Goal: Obtain resource: Obtain resource

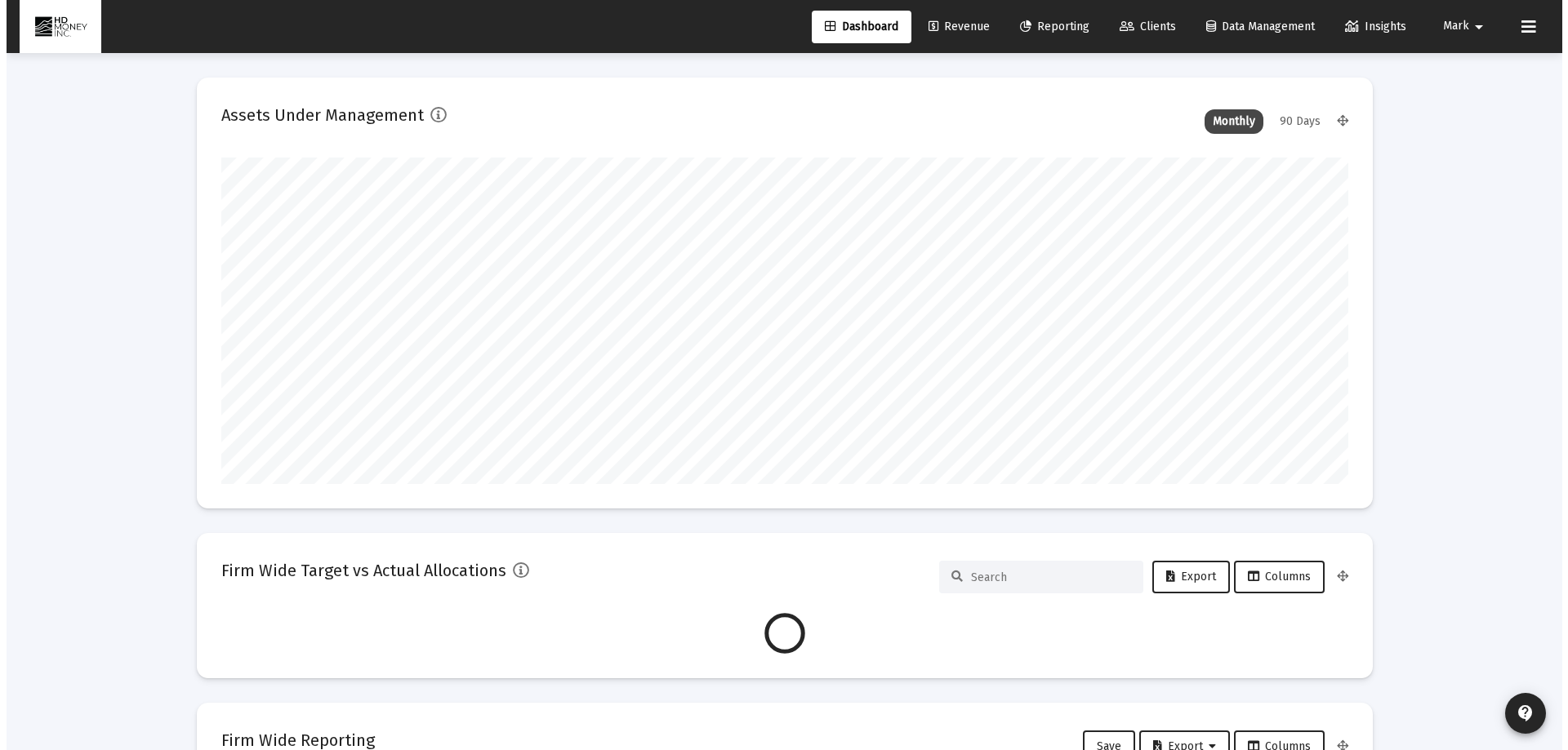
scroll to position [327, 1126]
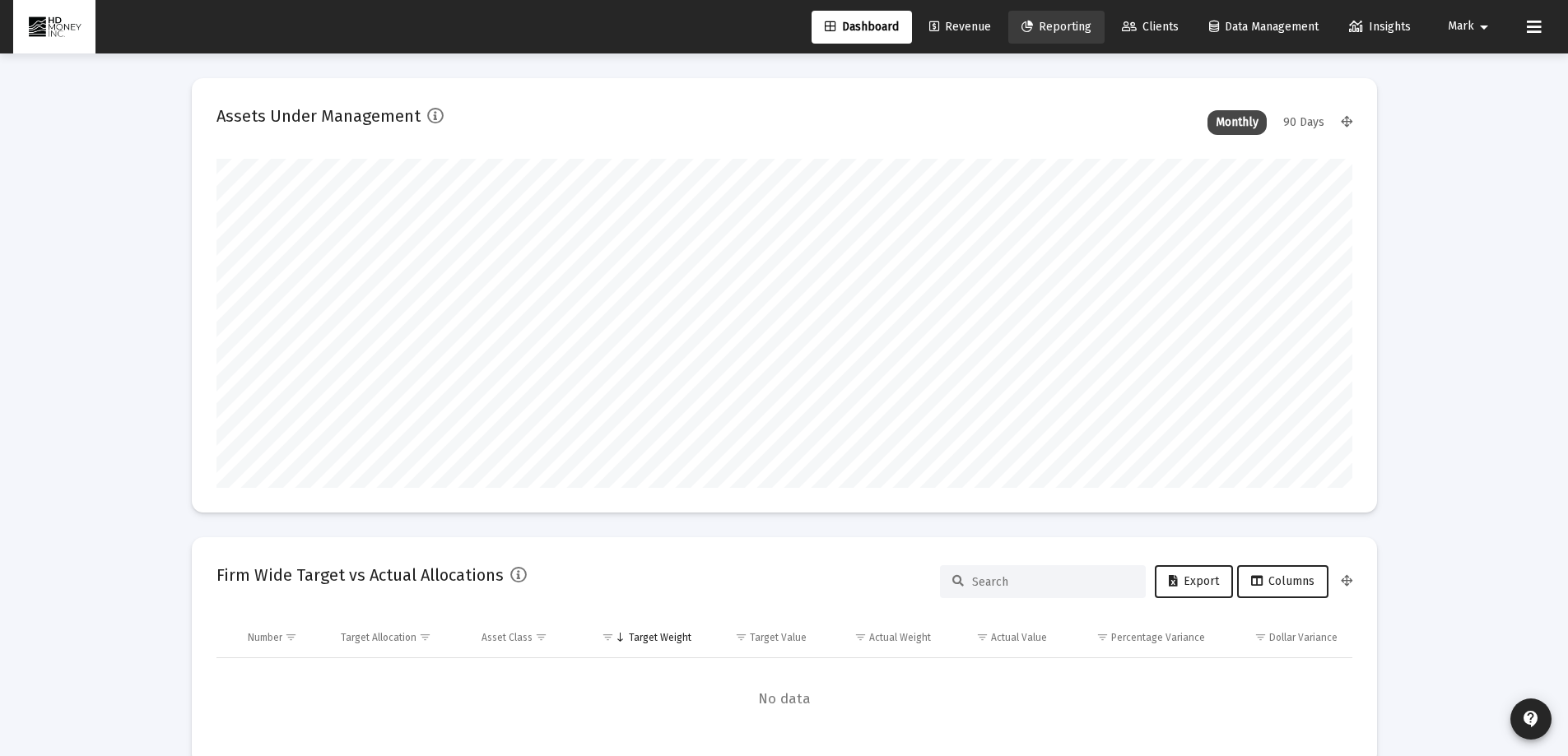
click at [1050, 28] on span "Reporting" at bounding box center [1056, 27] width 70 height 14
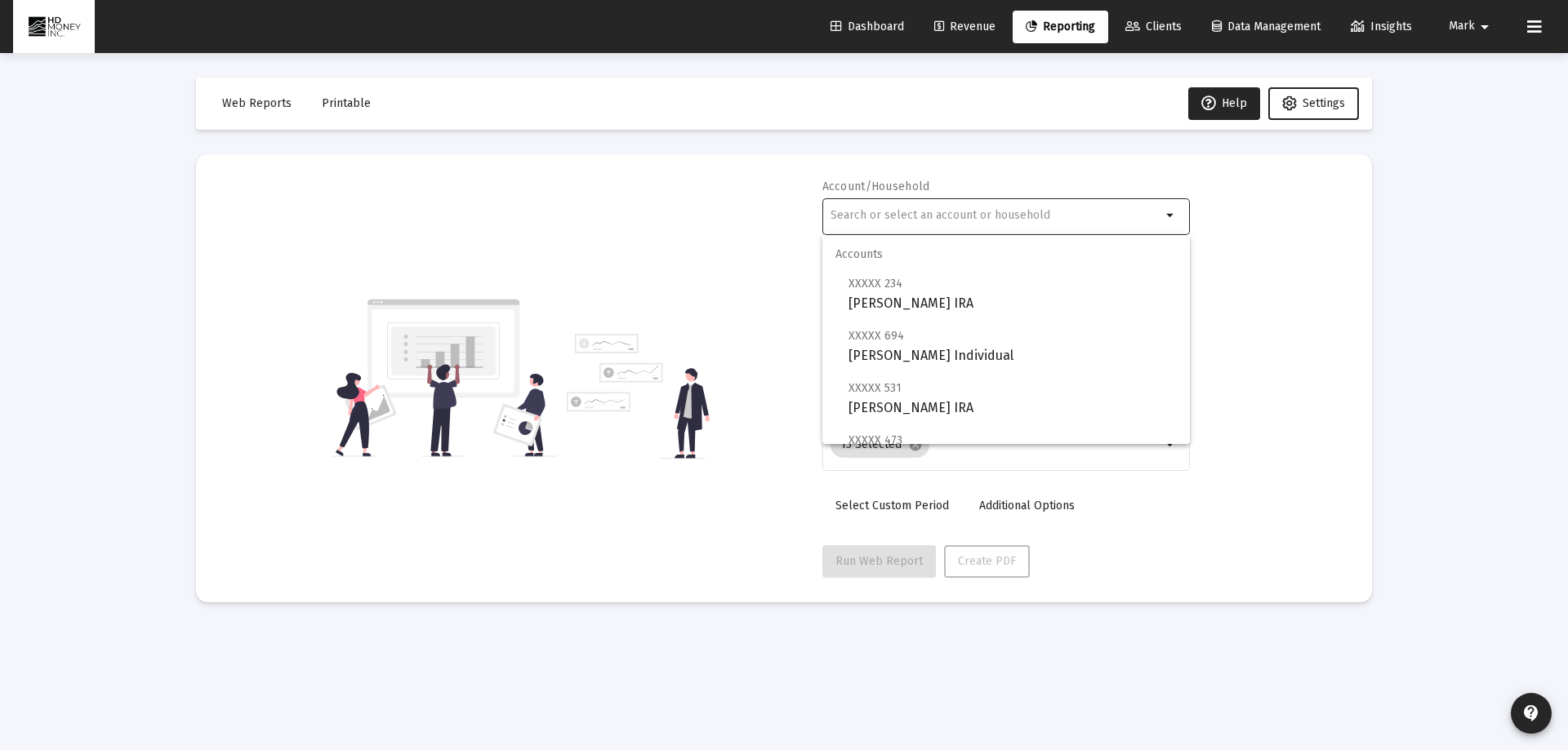
click at [1000, 215] on input "text" at bounding box center [995, 215] width 331 height 13
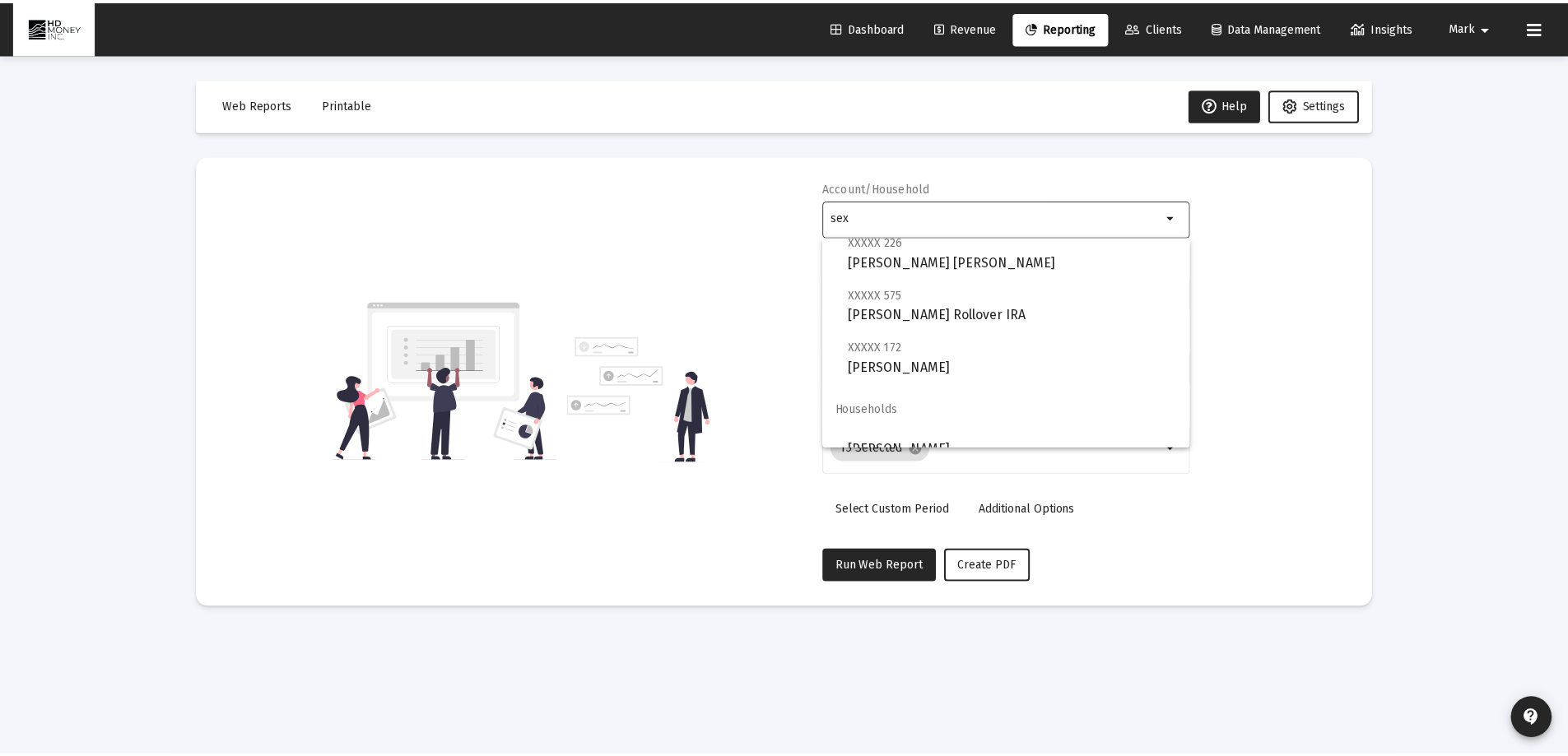
scroll to position [118, 0]
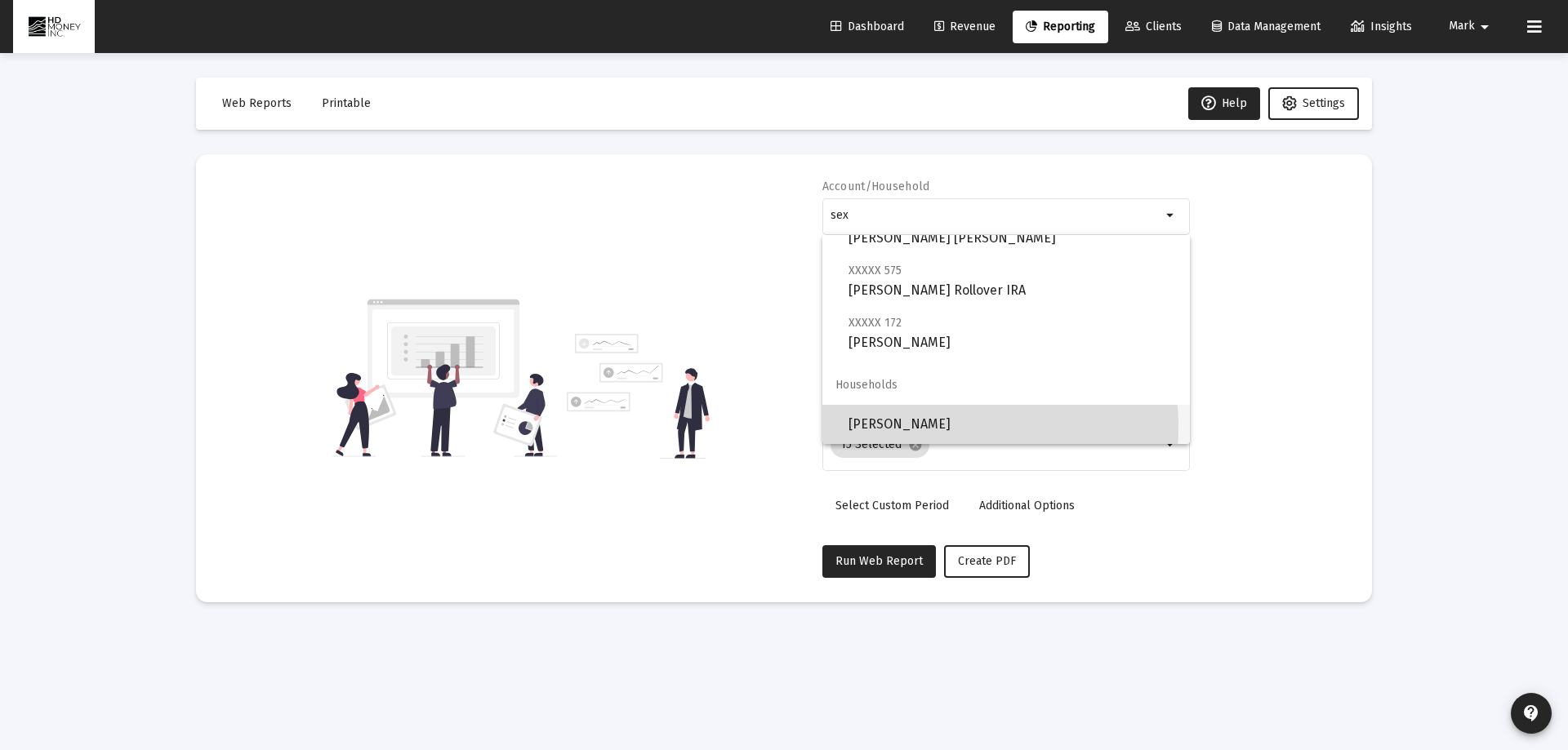
click at [908, 427] on span "[PERSON_NAME]" at bounding box center [1013, 424] width 328 height 39
type input "[PERSON_NAME]"
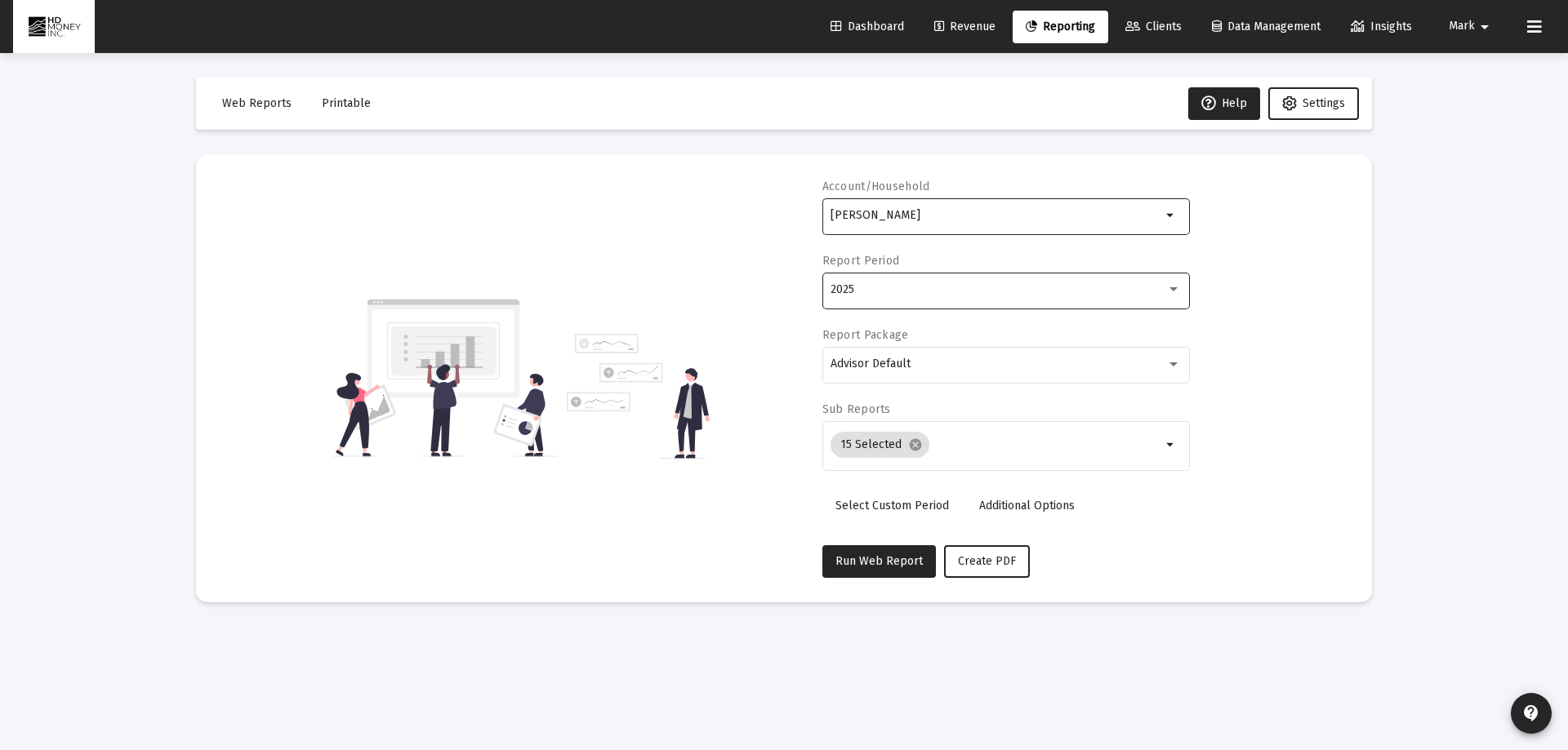
click at [889, 279] on div "2025" at bounding box center [1005, 290] width 350 height 40
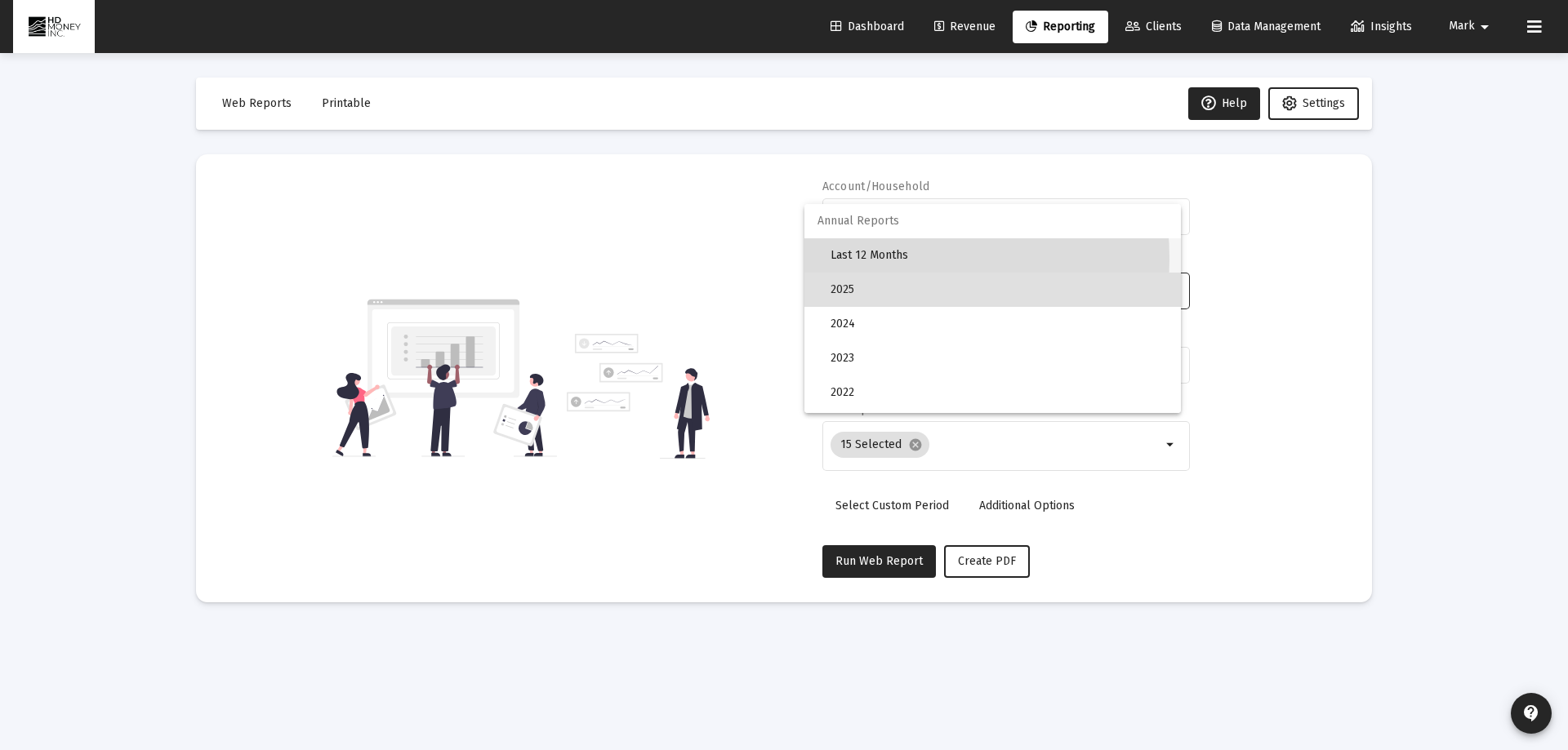
click at [856, 259] on span "Last 12 Months" at bounding box center [999, 256] width 338 height 35
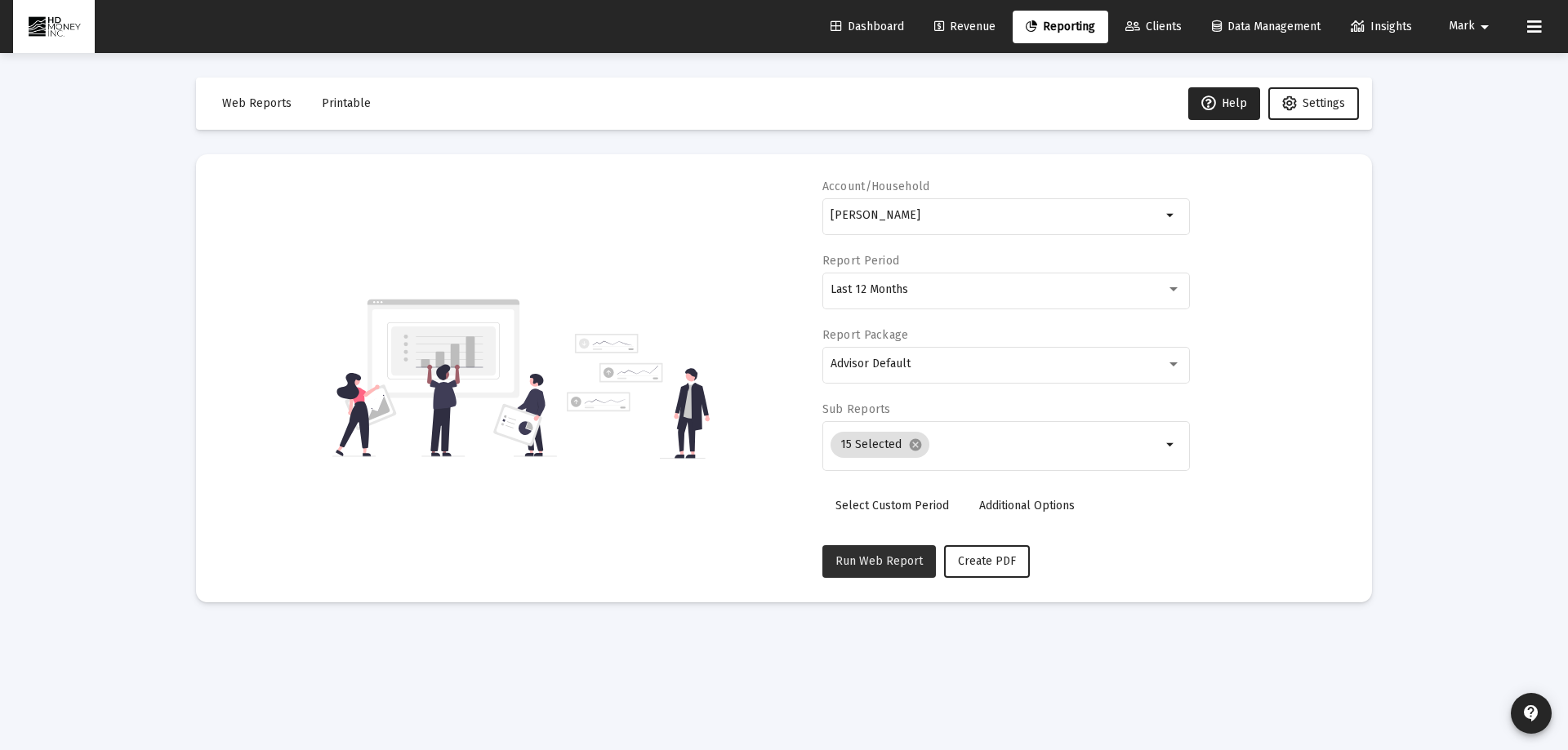
click at [888, 559] on span "Run Web Report" at bounding box center [879, 561] width 87 height 14
click at [1022, 557] on span "Create PDF" at bounding box center [1006, 561] width 58 height 14
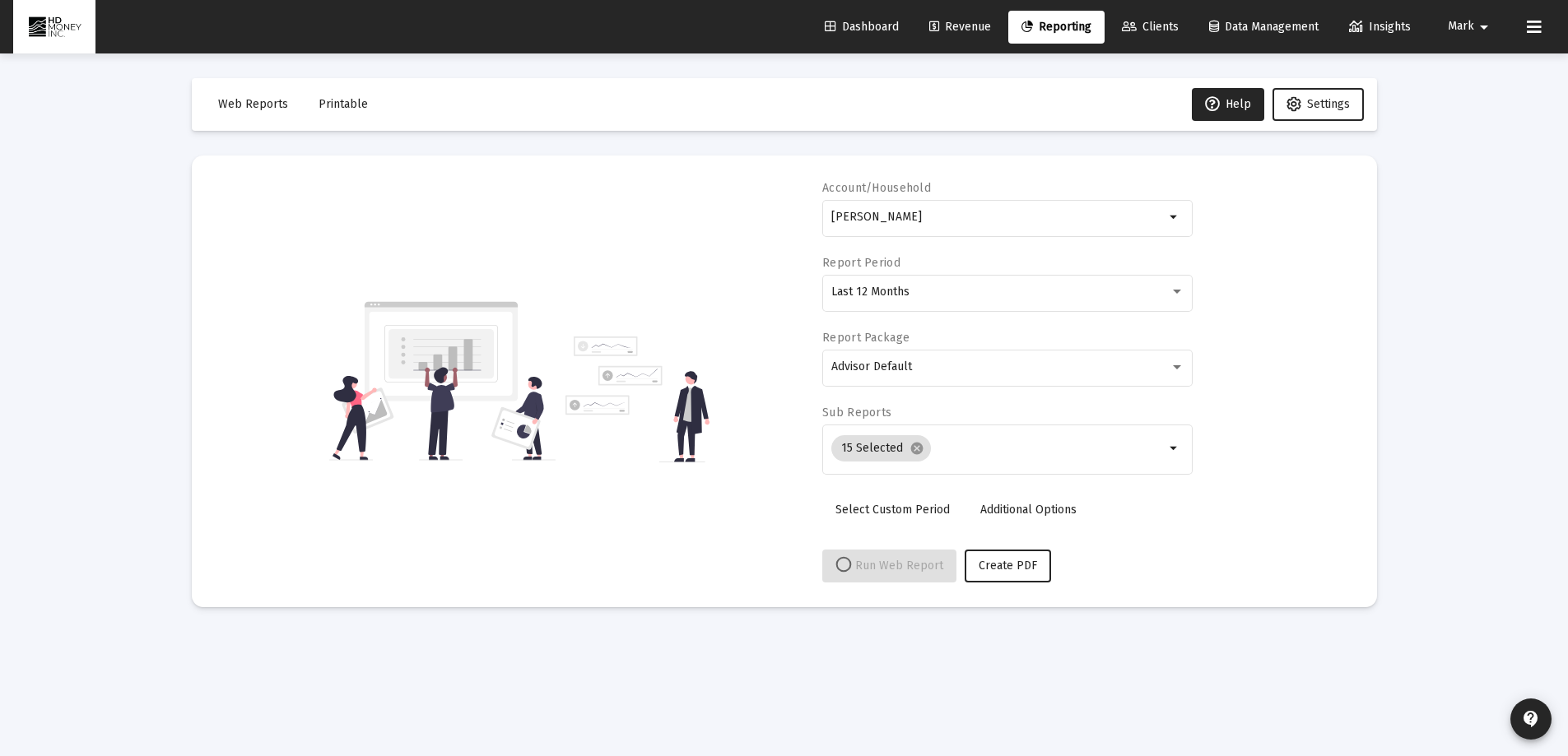
select select "View all"
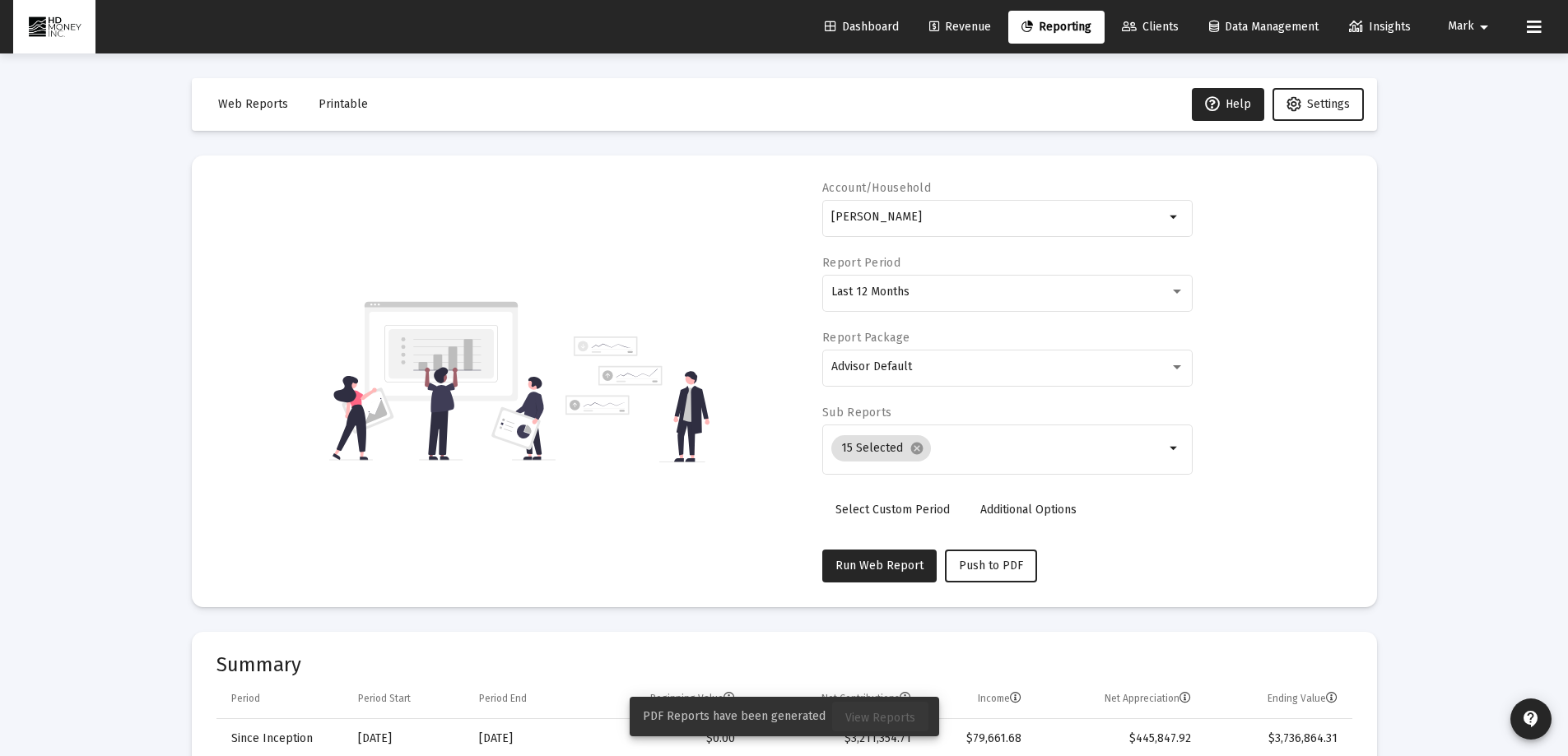
click at [888, 720] on span "View Reports" at bounding box center [880, 718] width 70 height 14
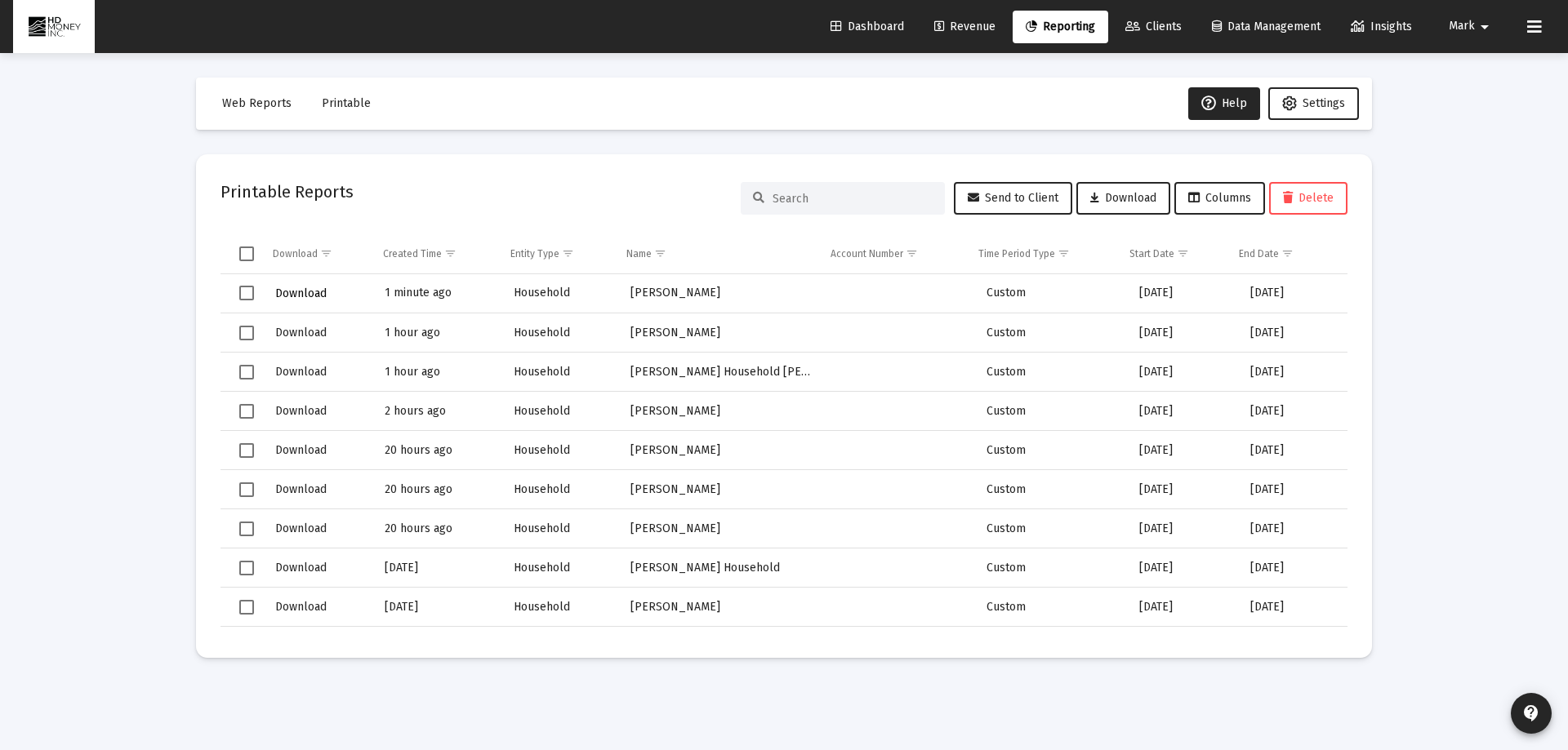
click at [297, 290] on span "Download" at bounding box center [300, 293] width 51 height 14
click at [1051, 27] on span "Reporting" at bounding box center [1060, 26] width 69 height 14
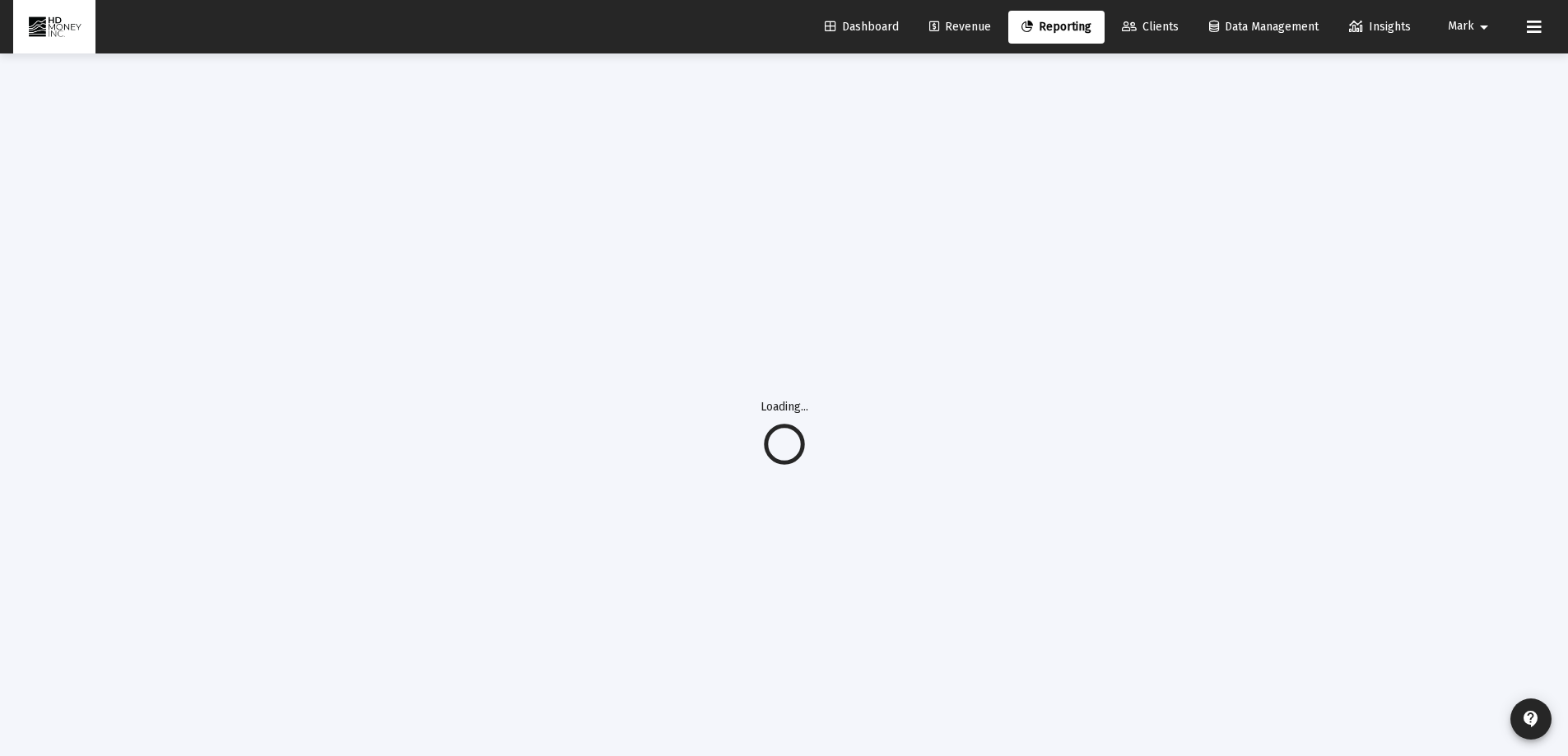
select select "View all"
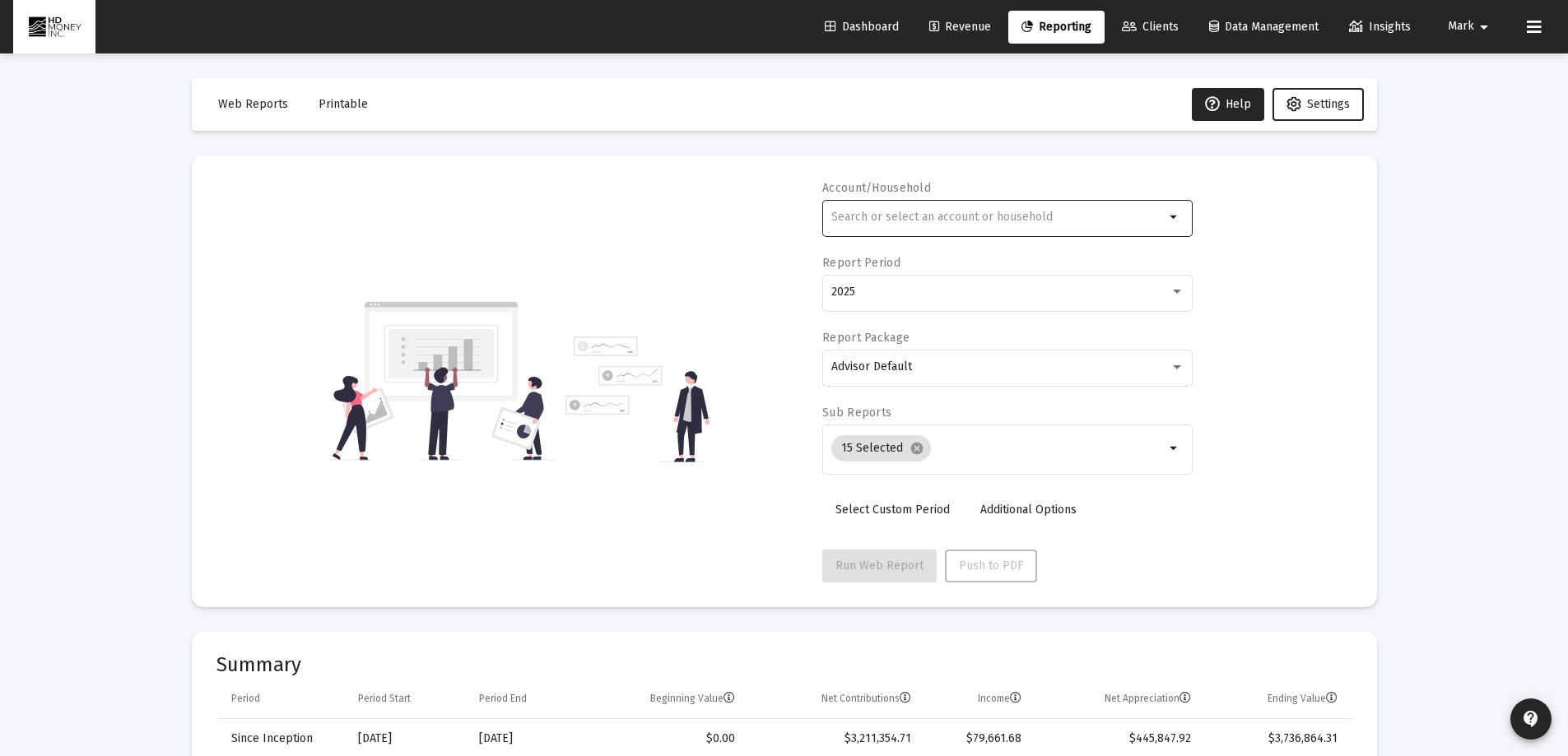
click at [932, 212] on input "text" at bounding box center [997, 217] width 334 height 13
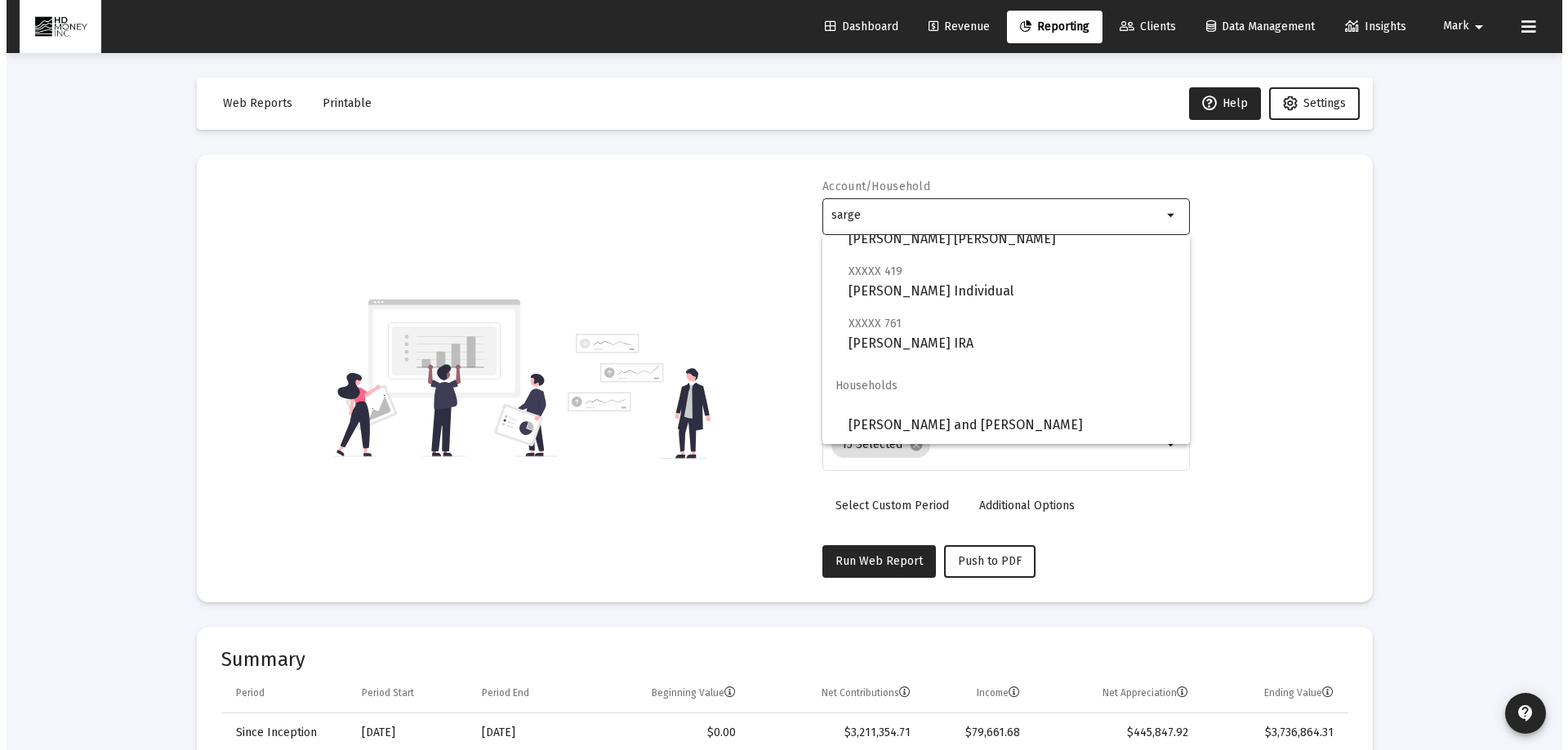
scroll to position [170, 0]
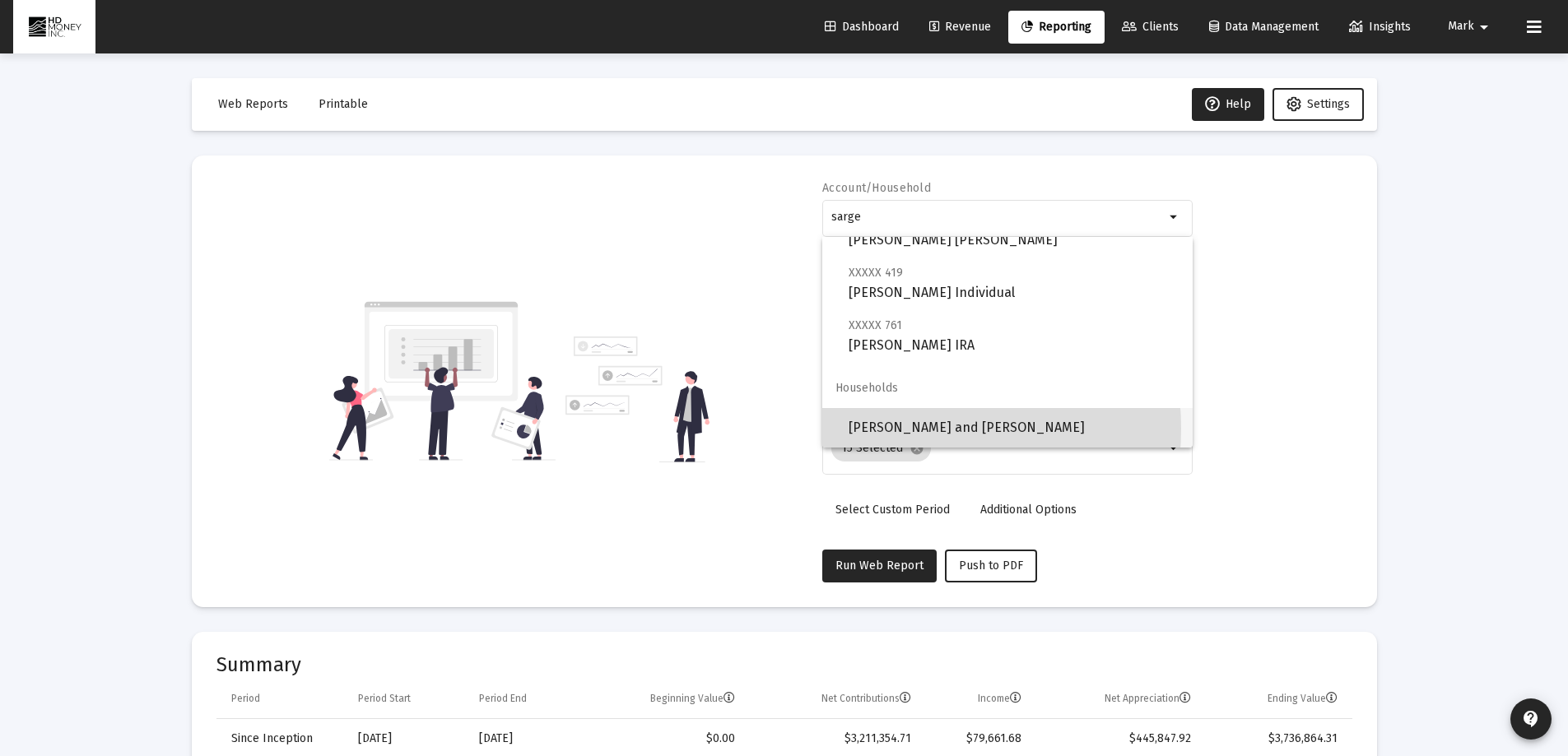
click at [887, 428] on span "[PERSON_NAME] and [PERSON_NAME]" at bounding box center [1014, 427] width 331 height 39
type input "[PERSON_NAME] and [PERSON_NAME]"
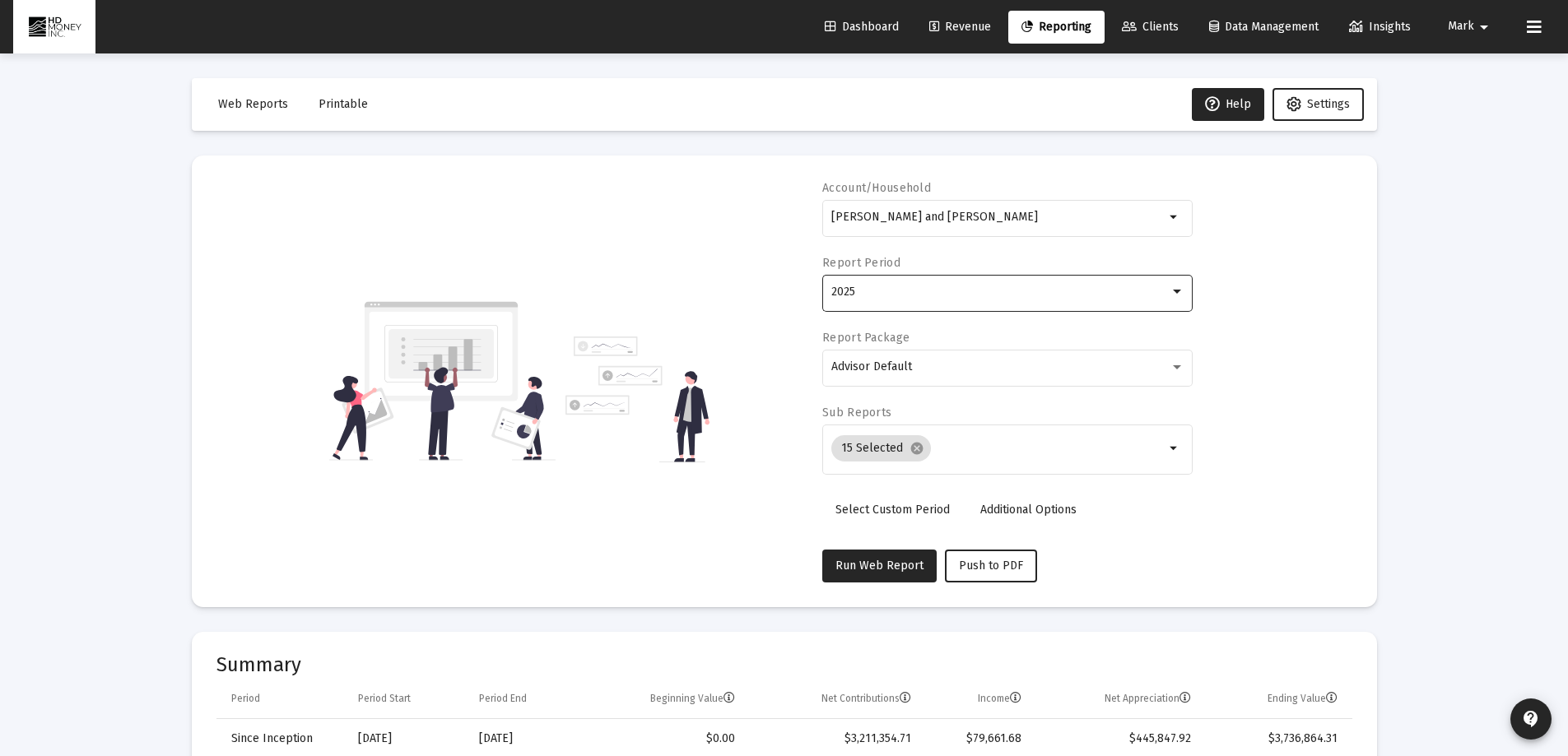
click at [879, 295] on div "2025" at bounding box center [1000, 292] width 339 height 13
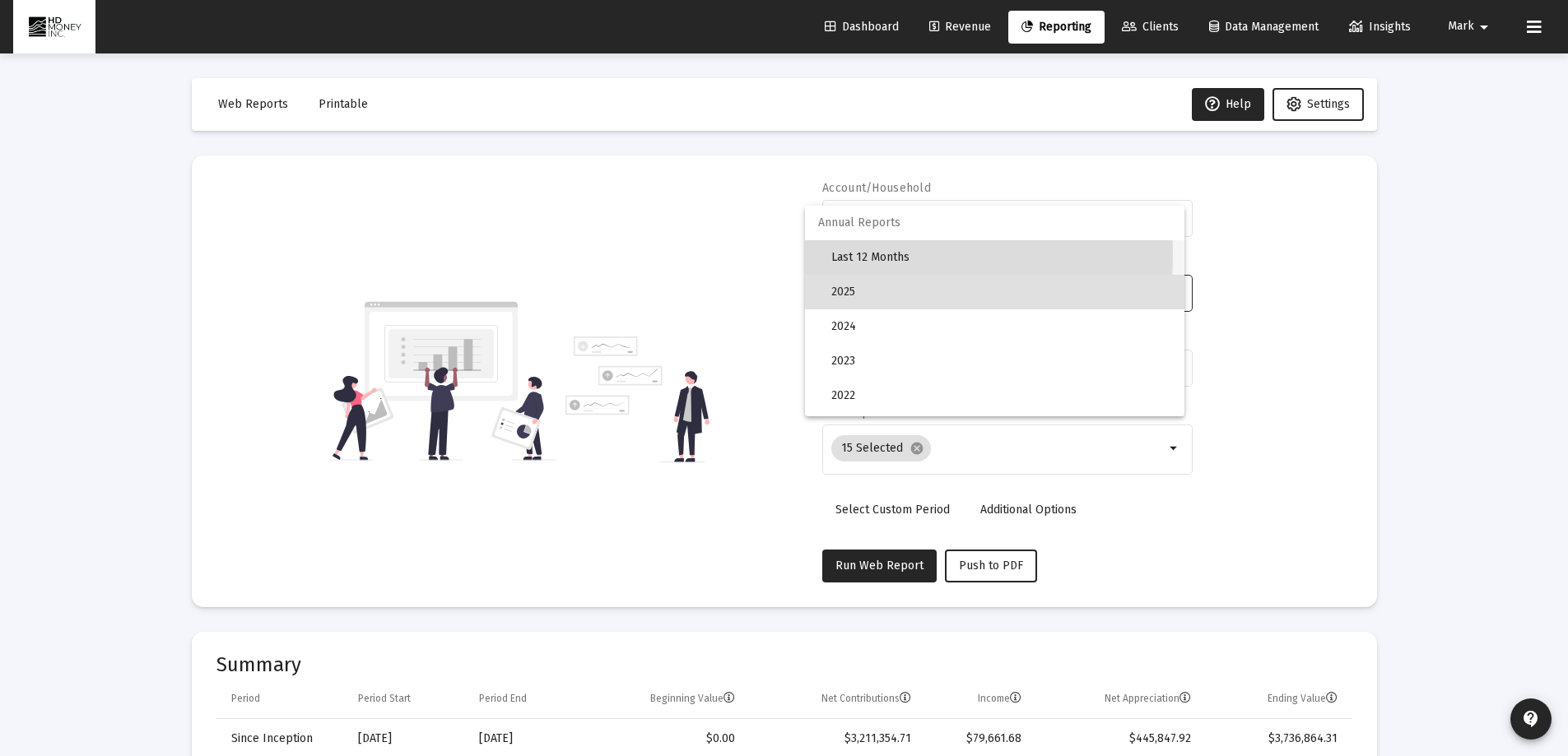
click at [865, 254] on span "Last 12 Months" at bounding box center [1001, 258] width 340 height 35
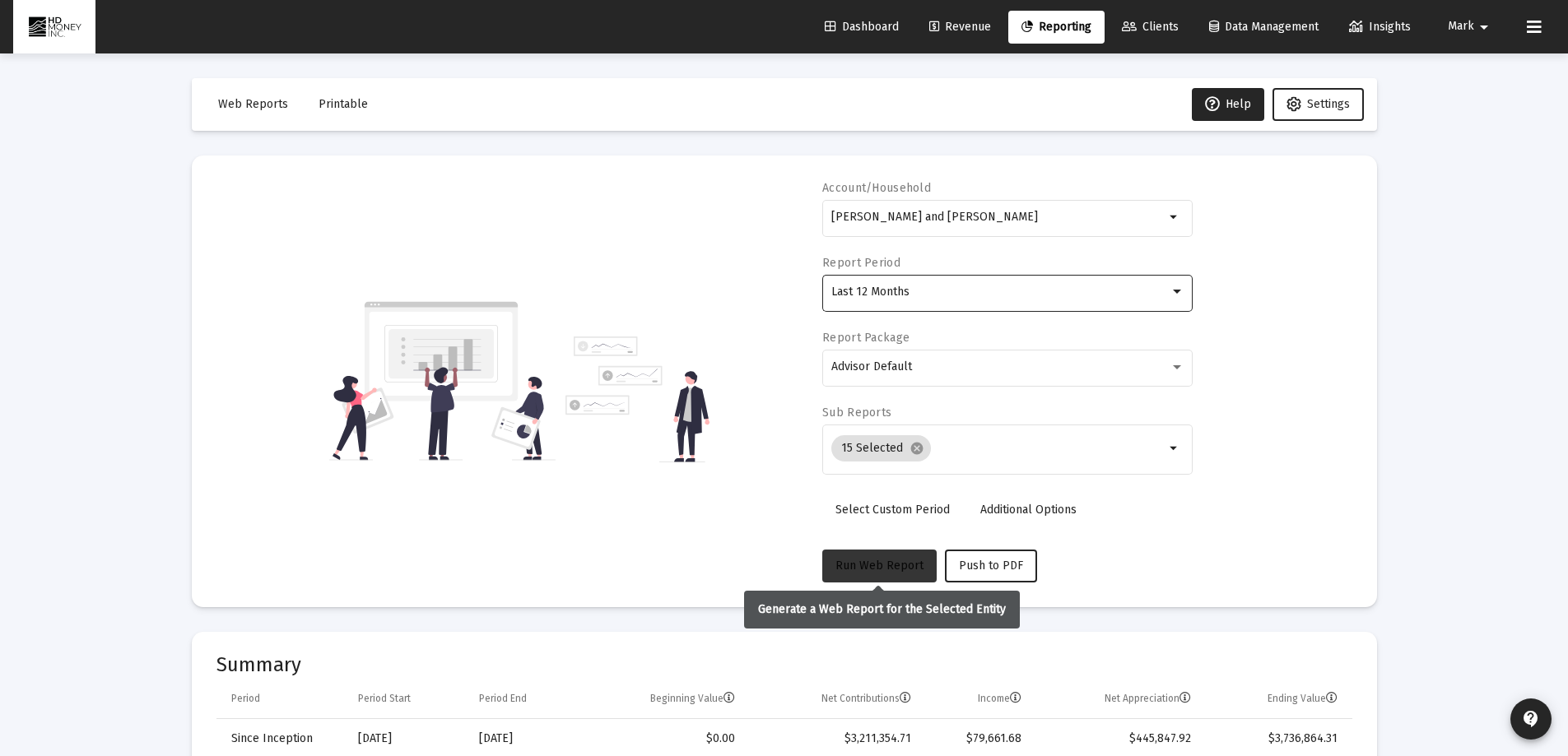
click at [903, 561] on span "Run Web Report" at bounding box center [879, 566] width 88 height 14
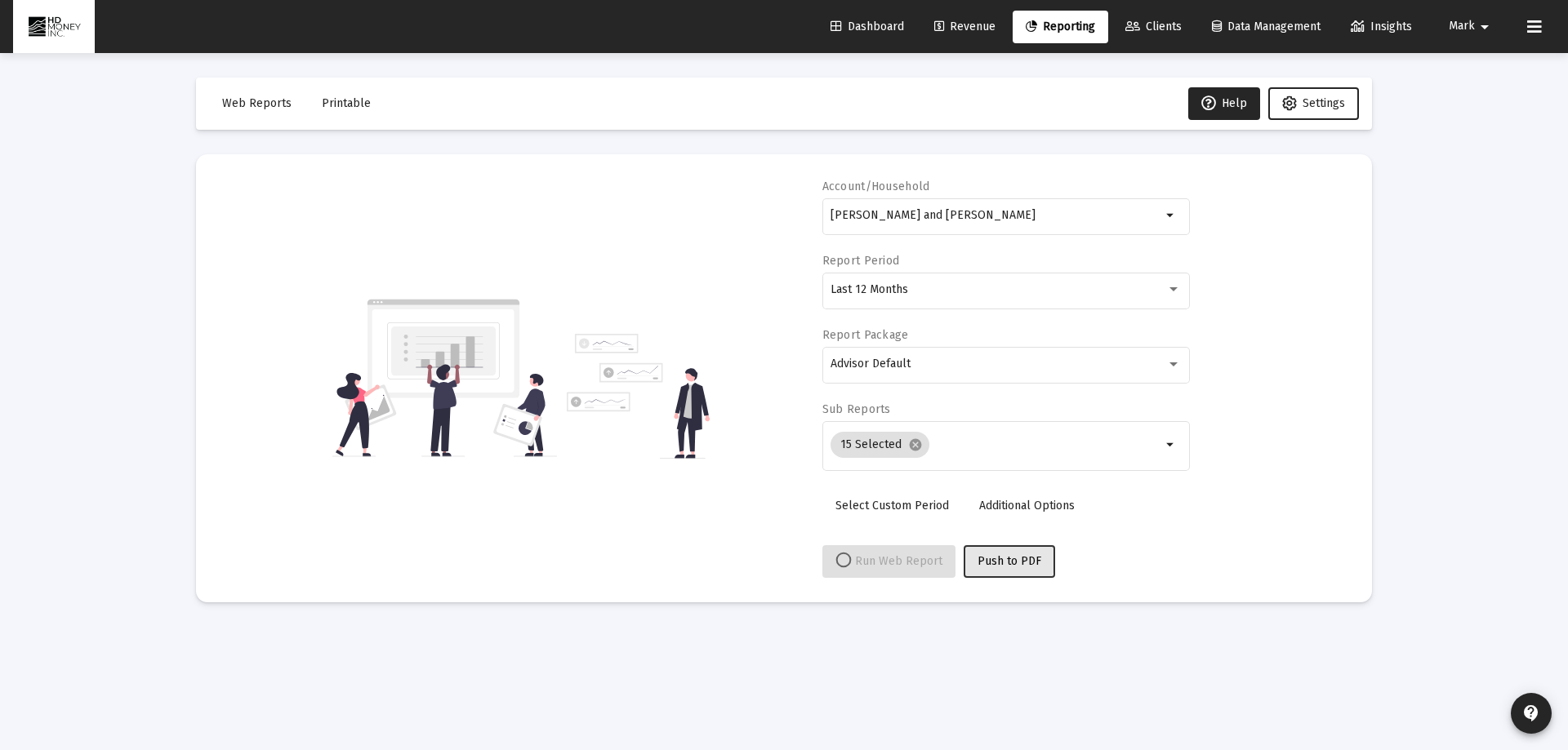
click at [1001, 557] on span "Push to PDF" at bounding box center [1008, 561] width 64 height 14
select select "View all"
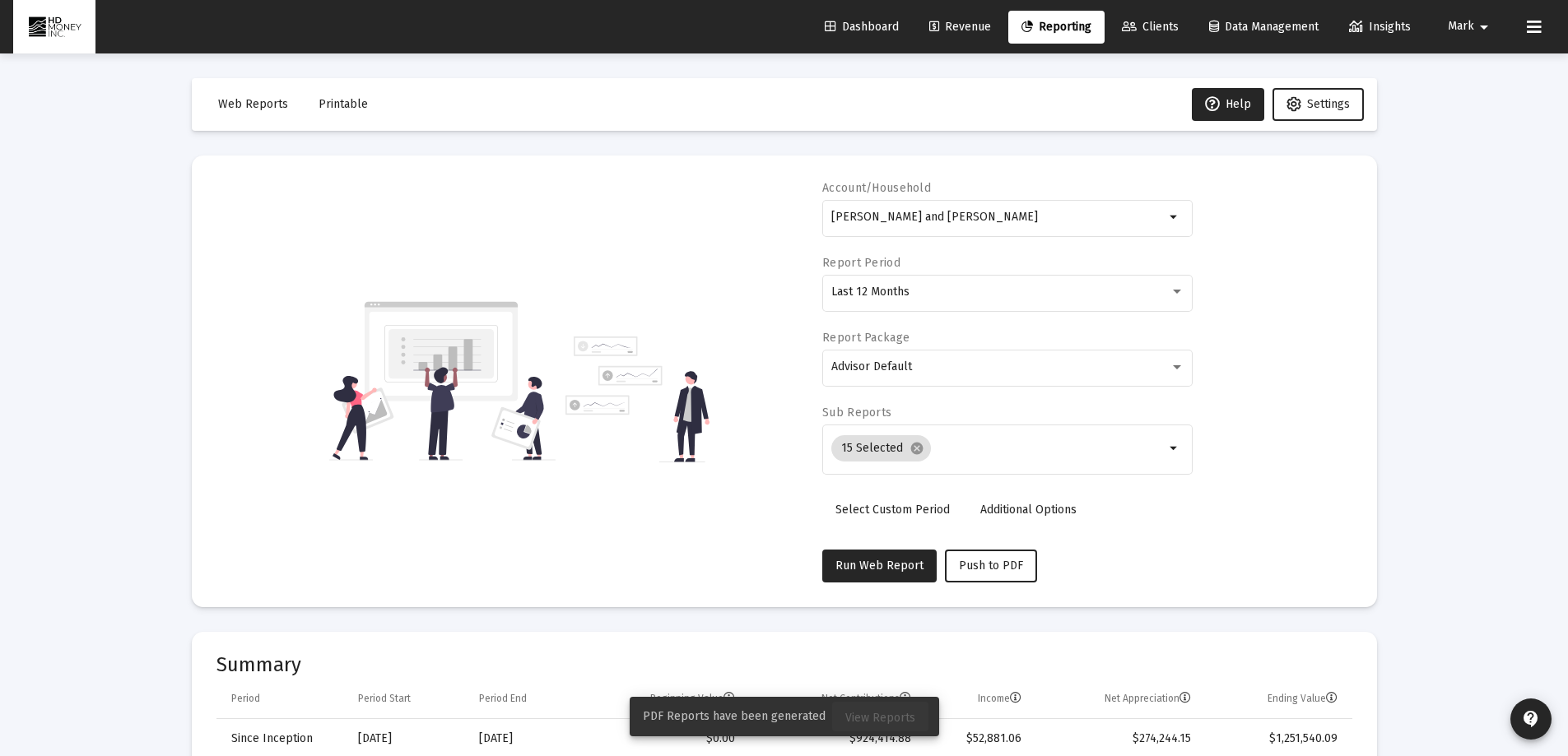
click at [889, 716] on span "View Reports" at bounding box center [880, 718] width 70 height 14
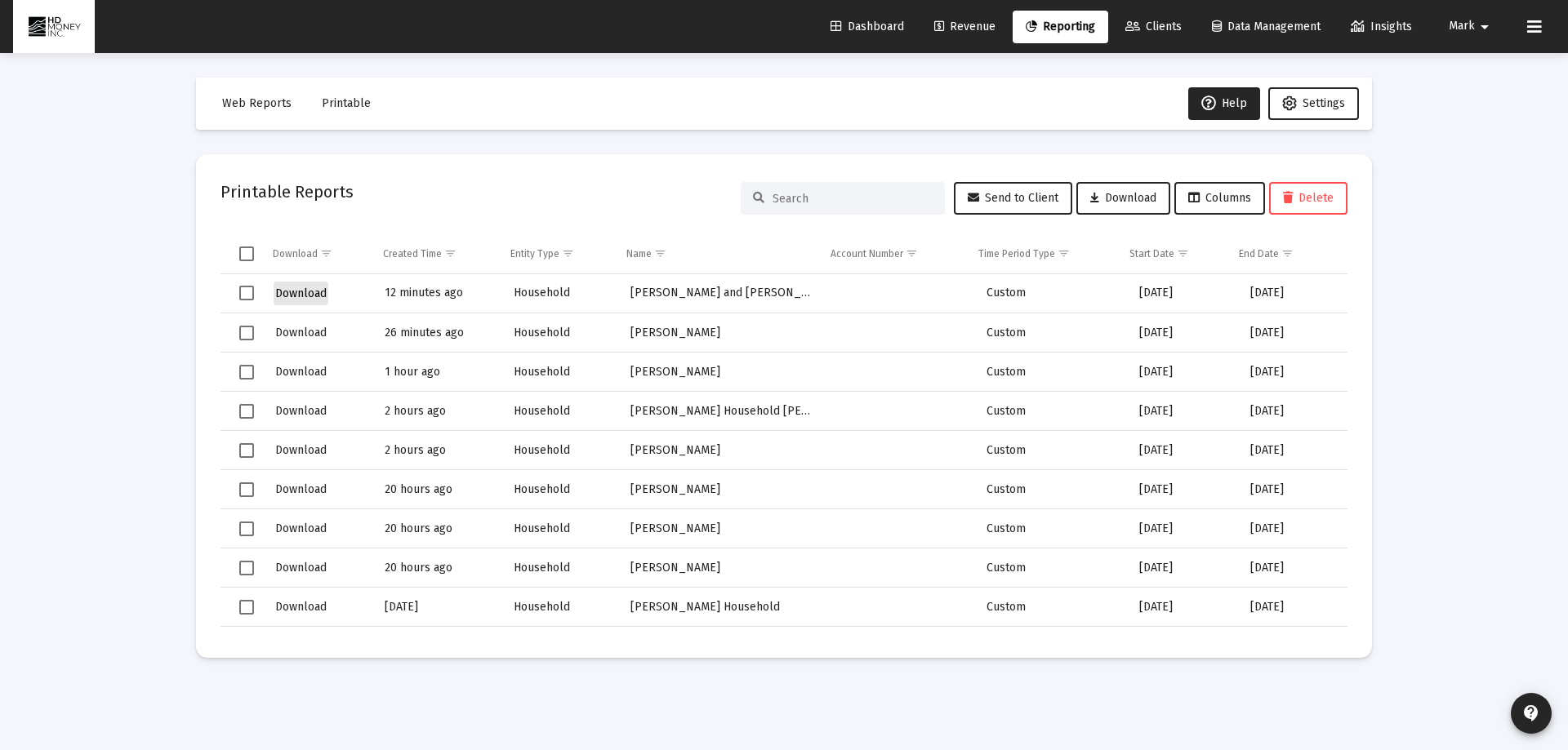
click at [298, 289] on span "Download" at bounding box center [300, 293] width 51 height 14
